Goal: Transaction & Acquisition: Purchase product/service

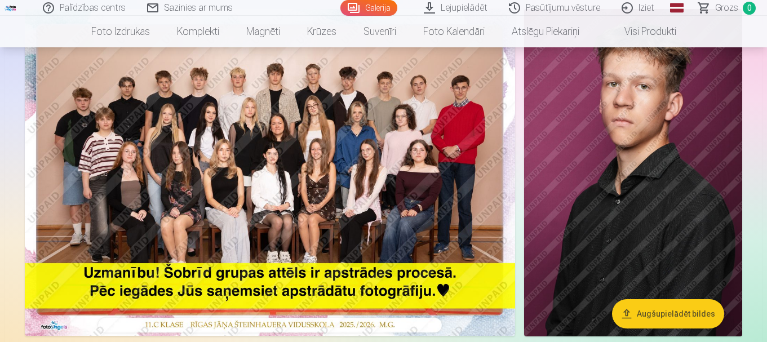
scroll to position [91, 0]
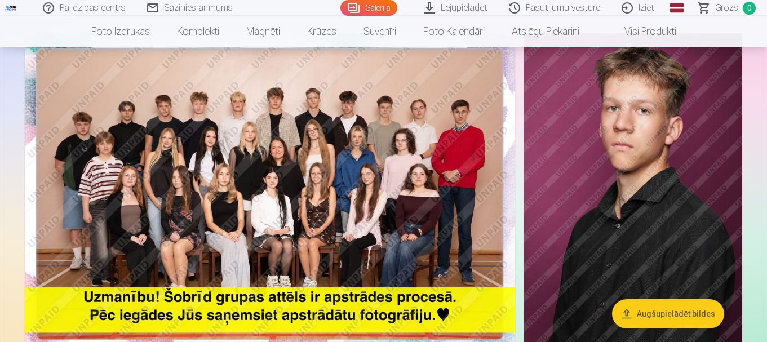
click at [366, 188] on img at bounding box center [270, 196] width 490 height 327
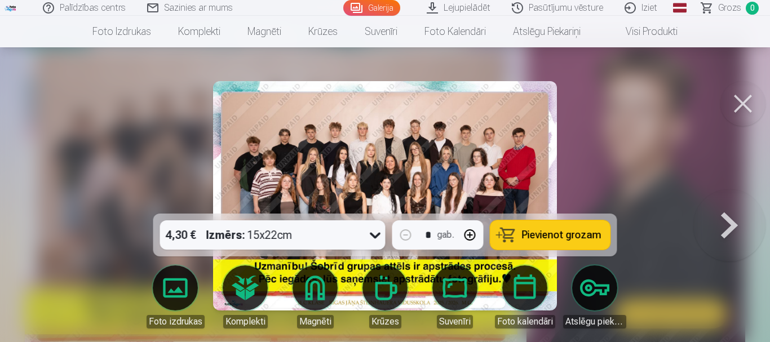
click at [366, 188] on img at bounding box center [385, 195] width 344 height 229
click at [669, 157] on div at bounding box center [385, 171] width 770 height 342
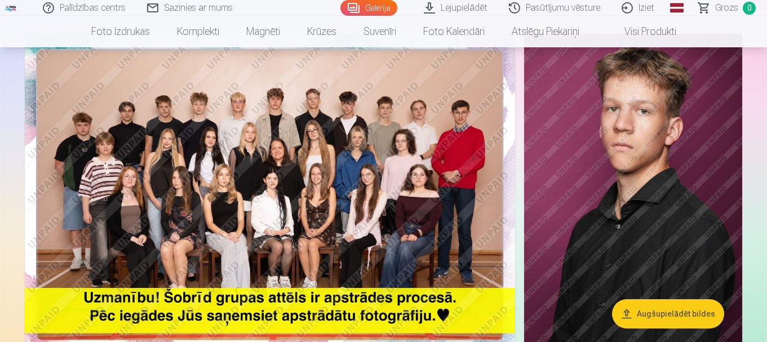
scroll to position [8, 0]
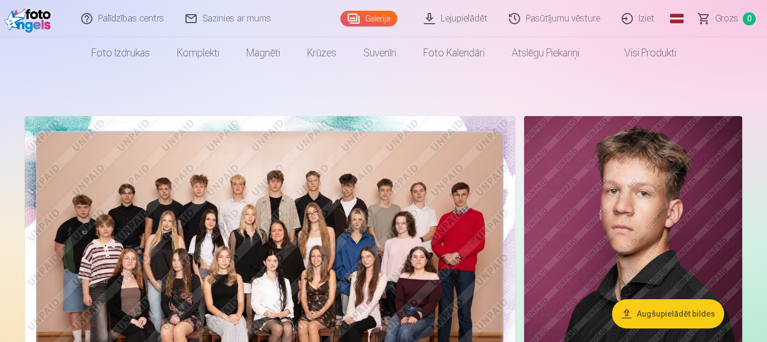
click at [444, 19] on link "Lejupielādēt" at bounding box center [456, 18] width 85 height 37
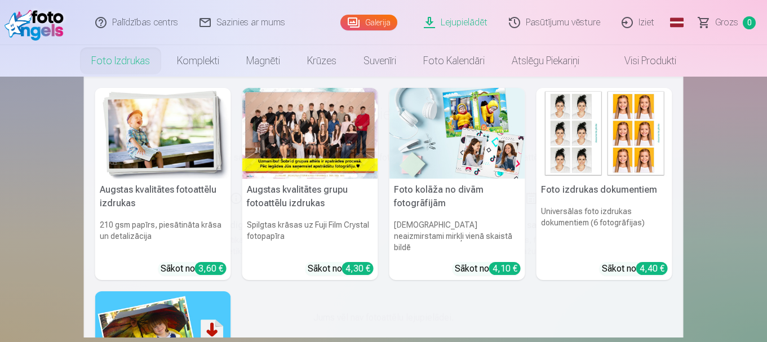
click at [32, 161] on nav "Augstas kvalitātes fotoattēlu izdrukas 210 gsm papīrs, piesātināta krāsa un det…" at bounding box center [383, 207] width 767 height 261
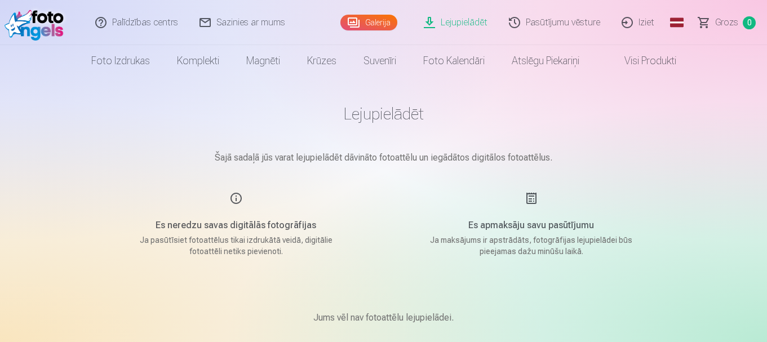
click at [360, 15] on link "Galerija" at bounding box center [368, 23] width 57 height 16
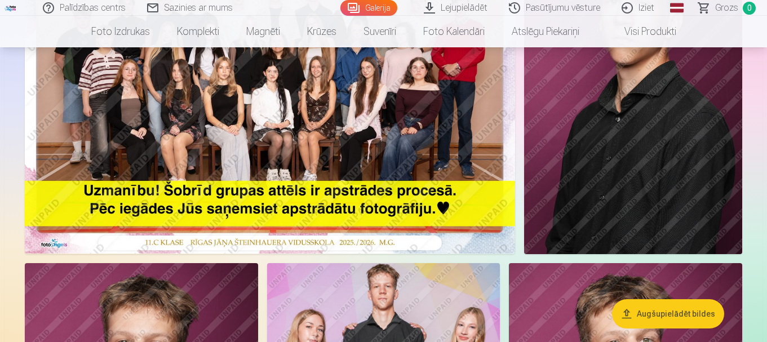
scroll to position [181, 0]
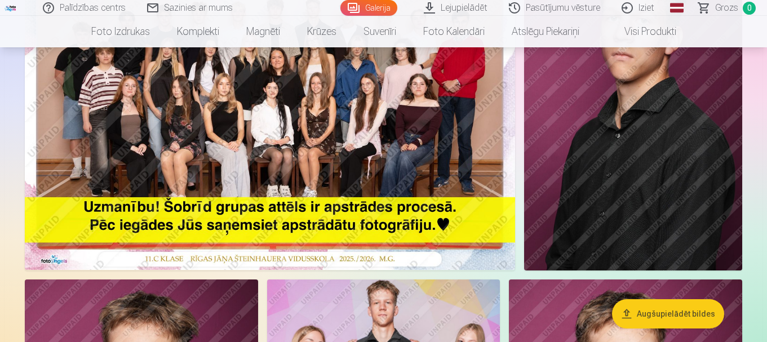
click at [335, 117] on img at bounding box center [270, 106] width 490 height 327
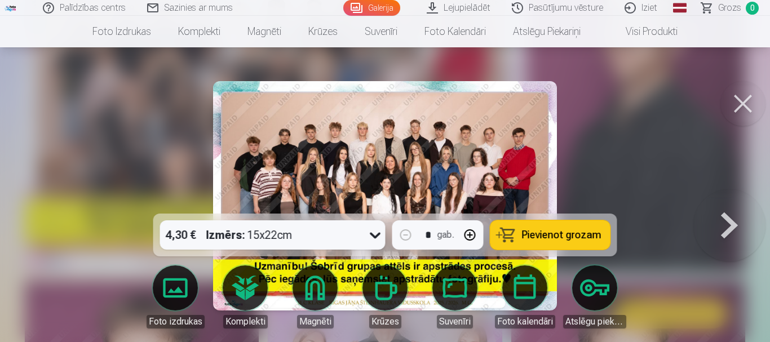
click at [375, 238] on icon at bounding box center [375, 235] width 18 height 18
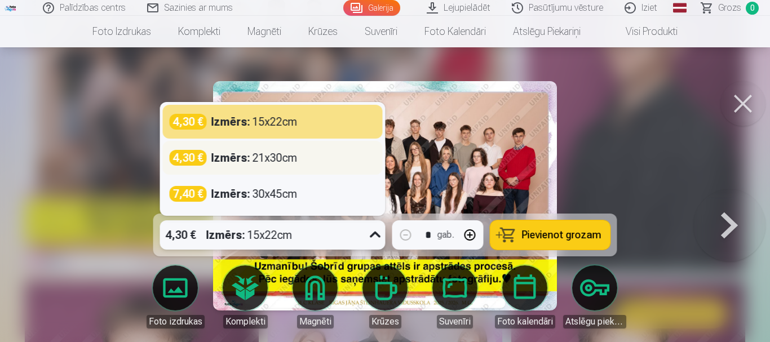
click at [291, 157] on div "Izmērs : 21x30cm" at bounding box center [254, 158] width 86 height 16
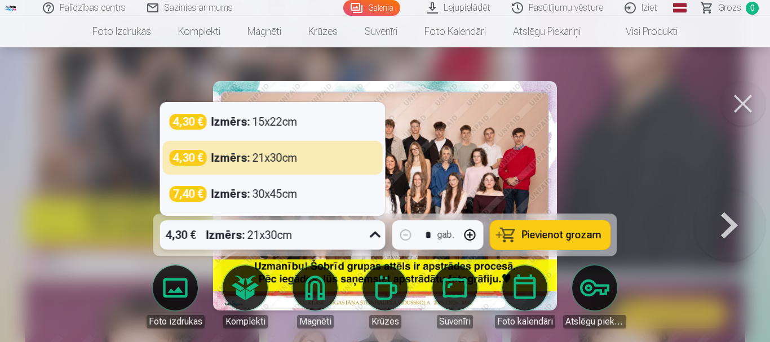
click at [377, 238] on icon at bounding box center [375, 235] width 18 height 18
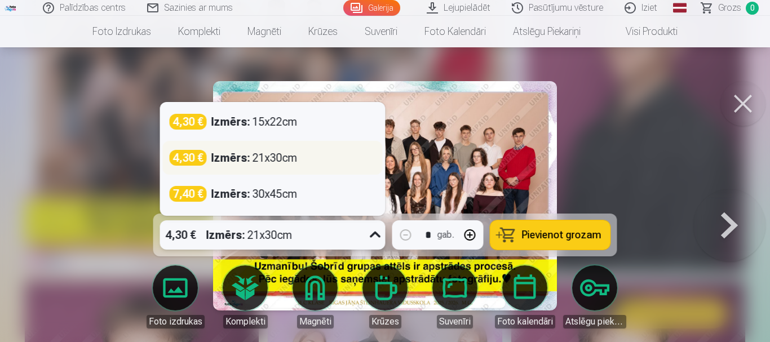
click at [336, 157] on div "4,30 € Izmērs : 21x30cm" at bounding box center [273, 158] width 206 height 16
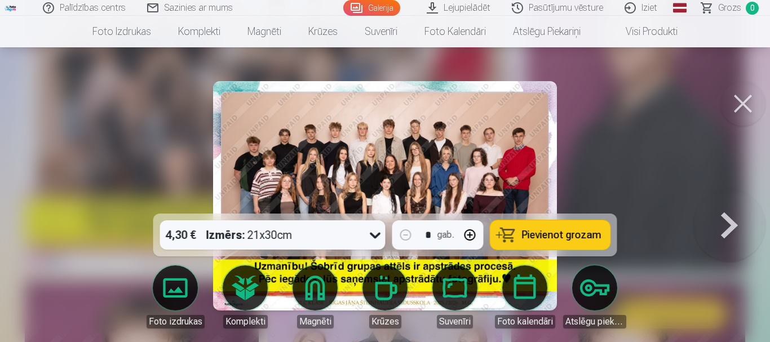
click at [522, 243] on button "Pievienot grozam" at bounding box center [550, 234] width 120 height 29
click at [745, 101] on button at bounding box center [742, 103] width 45 height 45
